Goal: Task Accomplishment & Management: Manage account settings

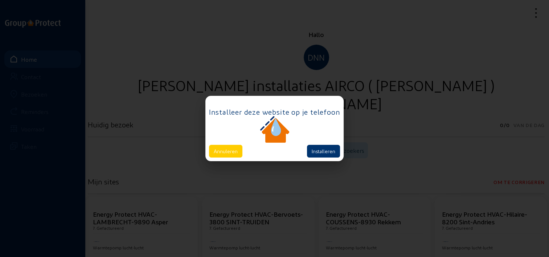
click at [222, 144] on div at bounding box center [274, 130] width 131 height 28
click at [222, 152] on button "Annuleren" at bounding box center [225, 151] width 33 height 13
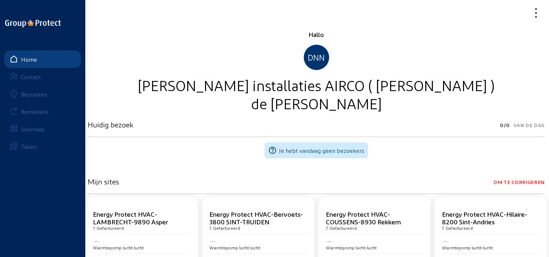
click at [29, 90] on link "Bezoeken" at bounding box center [42, 93] width 77 height 17
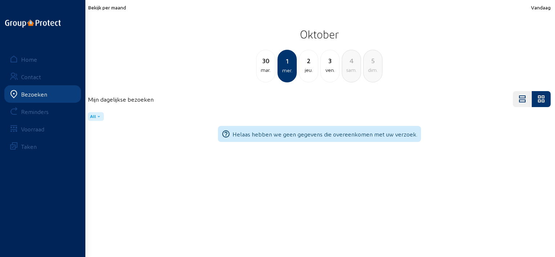
click at [118, 8] on span "Bekijk per maand" at bounding box center [107, 7] width 38 height 6
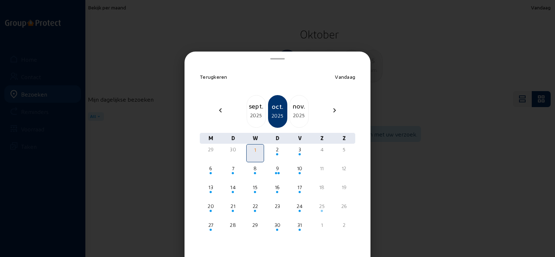
click at [252, 112] on div "2025" at bounding box center [256, 115] width 19 height 9
click at [212, 224] on div "29" at bounding box center [211, 224] width 16 height 7
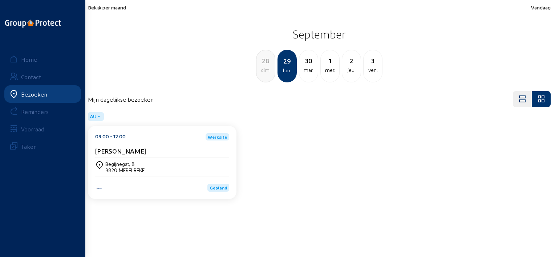
drag, startPoint x: 201, startPoint y: 151, endPoint x: 88, endPoint y: 150, distance: 113.3
click at [88, 150] on div "09:00 - 12:00 Werksite [PERSON_NAME], 8 9820 MERELBEKE Gepland" at bounding box center [162, 162] width 148 height 73
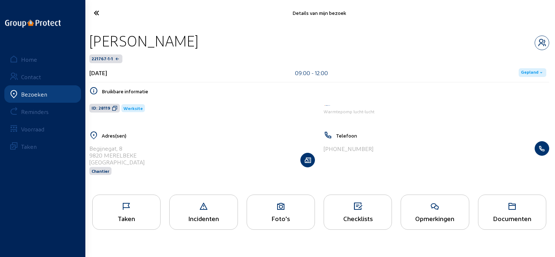
drag, startPoint x: 273, startPoint y: 45, endPoint x: 224, endPoint y: 49, distance: 49.6
click at [198, 49] on div "[PERSON_NAME]" at bounding box center [143, 41] width 109 height 19
drag, startPoint x: 224, startPoint y: 49, endPoint x: 423, endPoint y: 44, distance: 199.0
click at [423, 44] on div "[PERSON_NAME]" at bounding box center [319, 41] width 460 height 19
drag, startPoint x: 334, startPoint y: 44, endPoint x: 90, endPoint y: 46, distance: 244.0
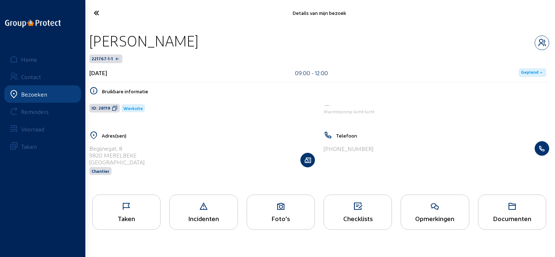
click at [90, 46] on div "[PERSON_NAME]" at bounding box center [319, 41] width 460 height 19
copy div "[PERSON_NAME]"
click at [113, 109] on icon at bounding box center [115, 108] width 6 height 6
click at [139, 214] on div "Taken" at bounding box center [126, 212] width 68 height 35
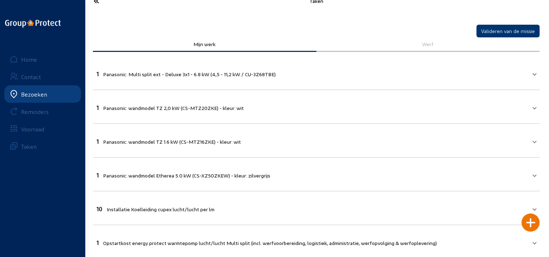
scroll to position [12, 0]
click at [98, 3] on icon at bounding box center [122, 1] width 65 height 13
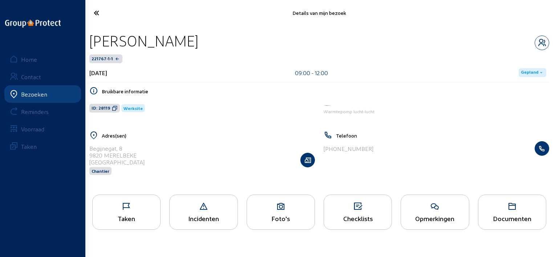
click at [92, 14] on icon at bounding box center [122, 13] width 65 height 13
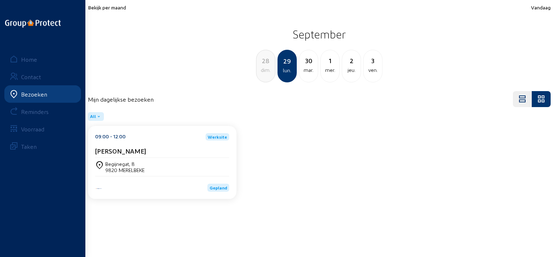
click at [118, 8] on span "Bekijk per maand" at bounding box center [107, 7] width 38 height 6
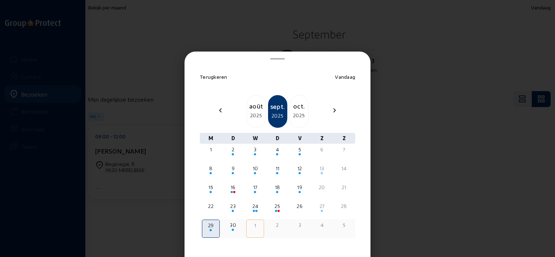
click at [272, 225] on div "2" at bounding box center [277, 224] width 16 height 7
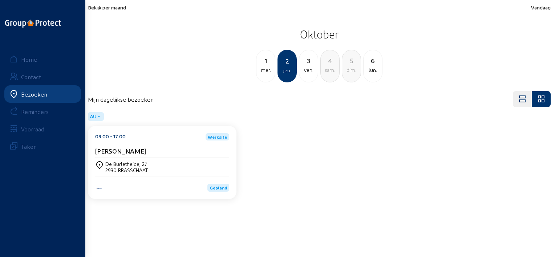
click at [195, 153] on div "[PERSON_NAME]" at bounding box center [162, 151] width 134 height 8
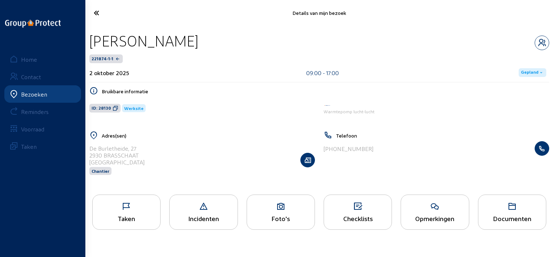
drag, startPoint x: 179, startPoint y: 44, endPoint x: 86, endPoint y: 43, distance: 92.6
click at [86, 43] on div "[PERSON_NAME] 221874-1-1 [DATE] 09:00 - 17:00 Gepland Bruikbare informatie ID: …" at bounding box center [318, 108] width 471 height 164
copy div "[PERSON_NAME]"
click at [113, 107] on icon at bounding box center [116, 108] width 6 height 6
click at [119, 208] on icon at bounding box center [127, 206] width 68 height 9
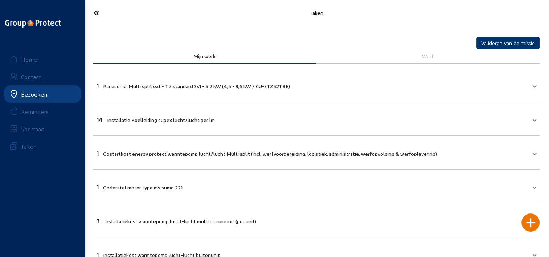
click at [98, 12] on icon at bounding box center [122, 13] width 65 height 13
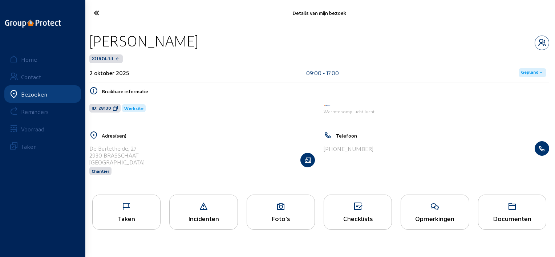
click at [97, 12] on icon at bounding box center [122, 13] width 65 height 13
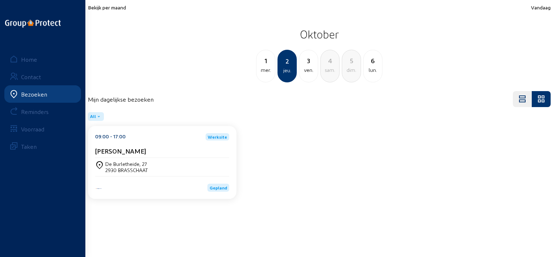
click at [311, 70] on div "ven." at bounding box center [308, 70] width 19 height 9
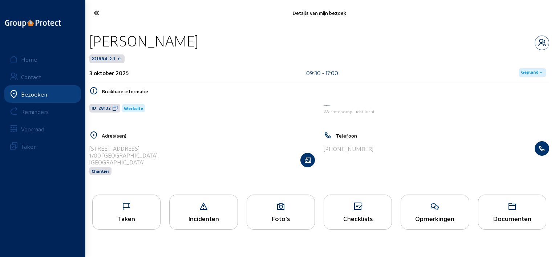
click at [144, 212] on div "Taken" at bounding box center [126, 212] width 68 height 35
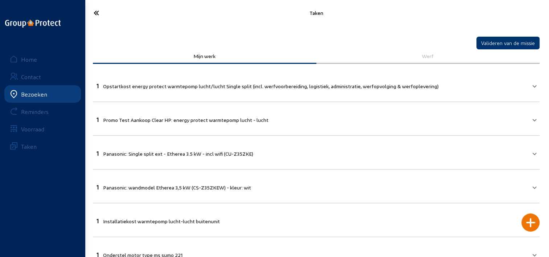
click at [97, 7] on icon at bounding box center [122, 13] width 65 height 13
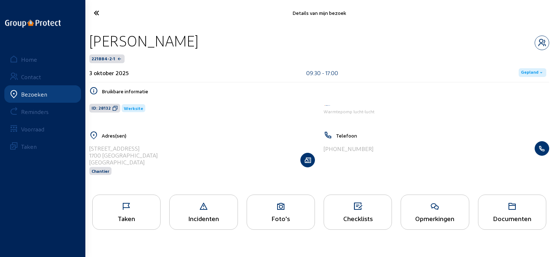
drag, startPoint x: 188, startPoint y: 43, endPoint x: 94, endPoint y: 42, distance: 93.7
click at [94, 42] on div "[PERSON_NAME]" at bounding box center [319, 41] width 460 height 19
copy div "[PERSON_NAME]"
click at [114, 115] on div "ID: 28132 Werksite" at bounding box center [202, 108] width 234 height 23
click at [112, 106] on icon at bounding box center [115, 108] width 6 height 6
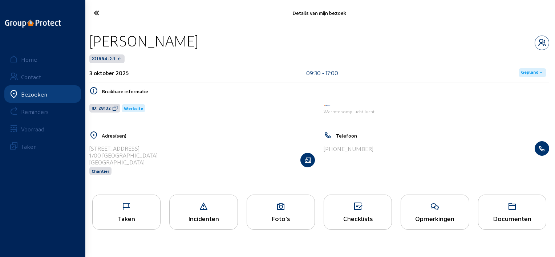
click at [33, 64] on link "Home" at bounding box center [42, 58] width 77 height 17
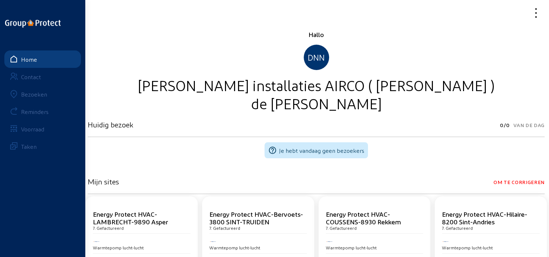
click at [540, 16] on icon at bounding box center [510, 13] width 65 height 13
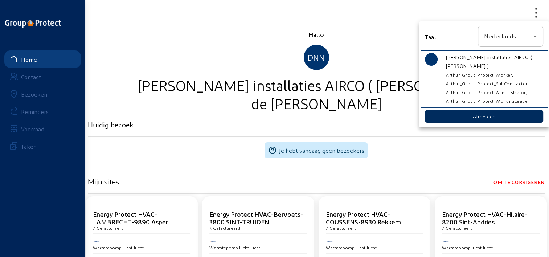
click at [474, 117] on button "Afmelden" at bounding box center [484, 116] width 118 height 13
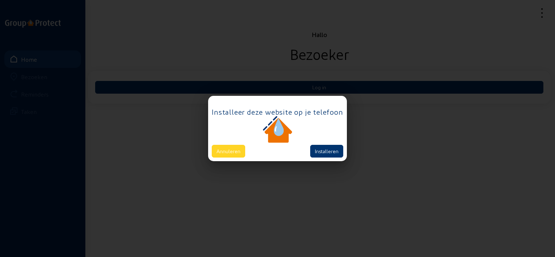
click at [229, 155] on button "Annuleren" at bounding box center [228, 151] width 33 height 13
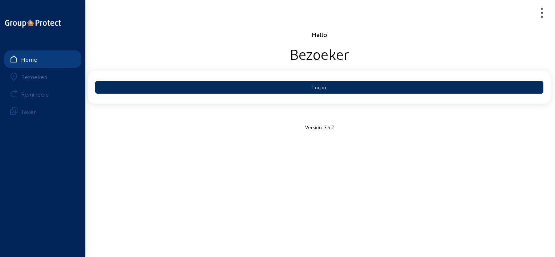
click at [248, 82] on button "Log in" at bounding box center [319, 87] width 448 height 13
